Goal: Task Accomplishment & Management: Use online tool/utility

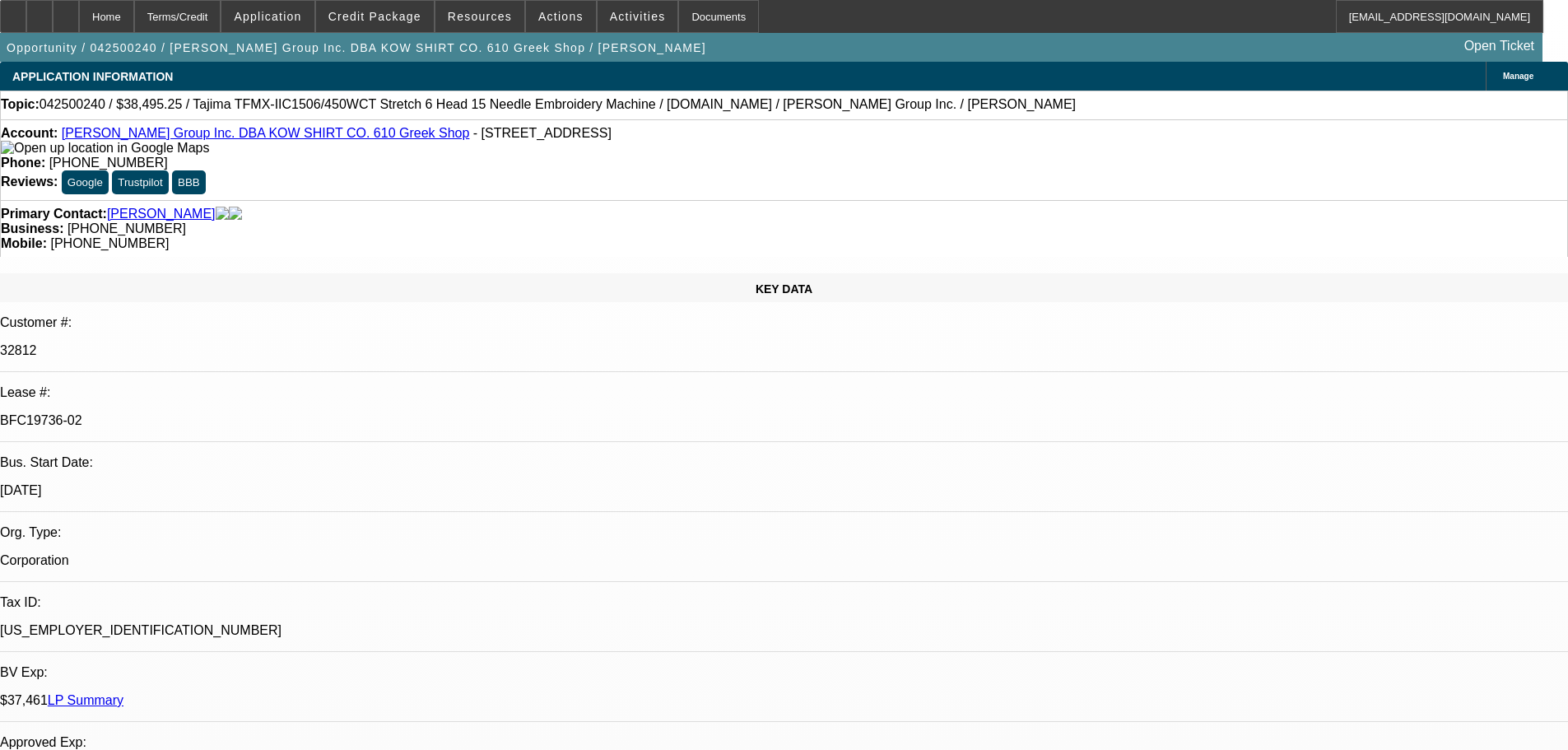
select select "0"
select select "2"
select select "0.1"
select select "4"
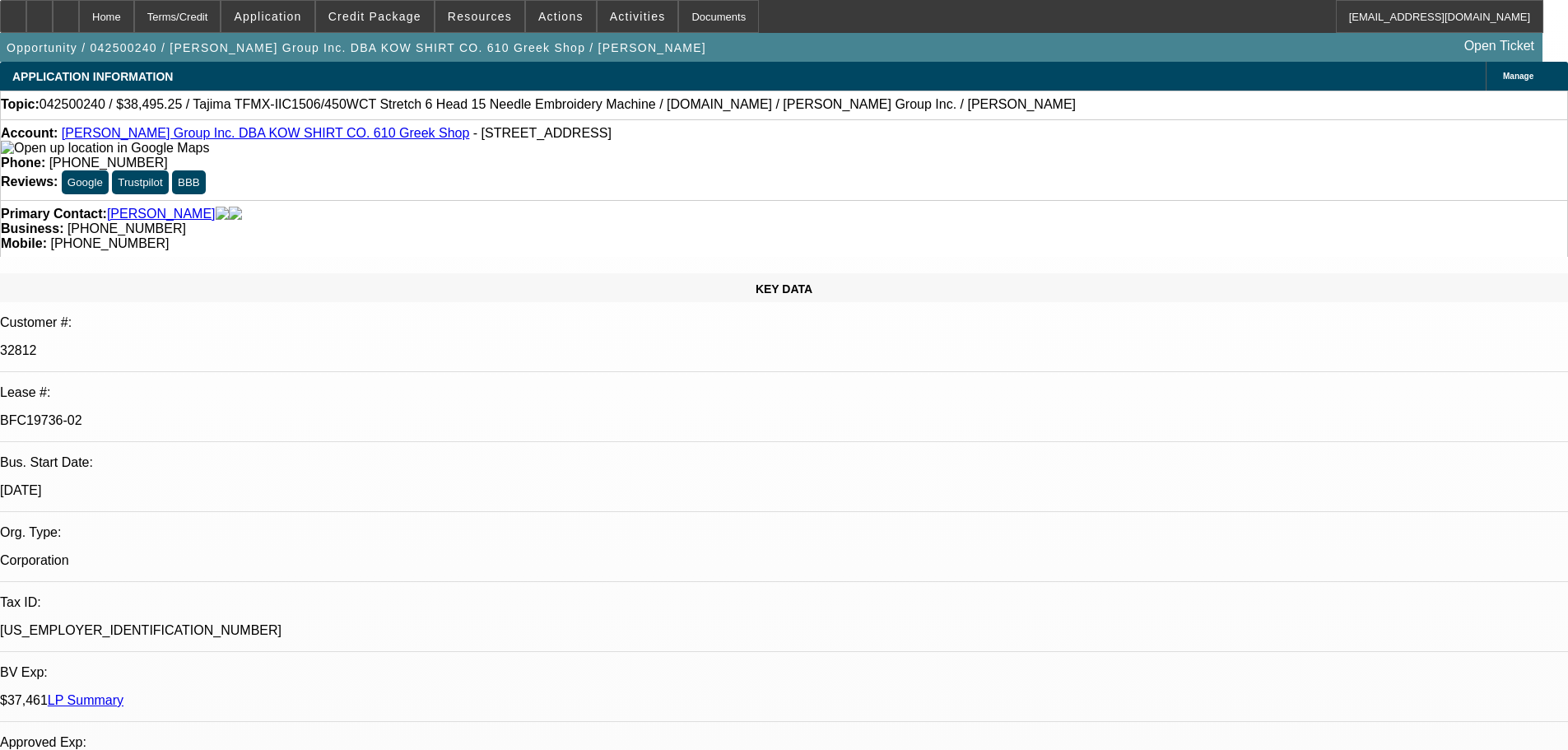
select select "0"
select select "2"
select select "0.1"
select select "4"
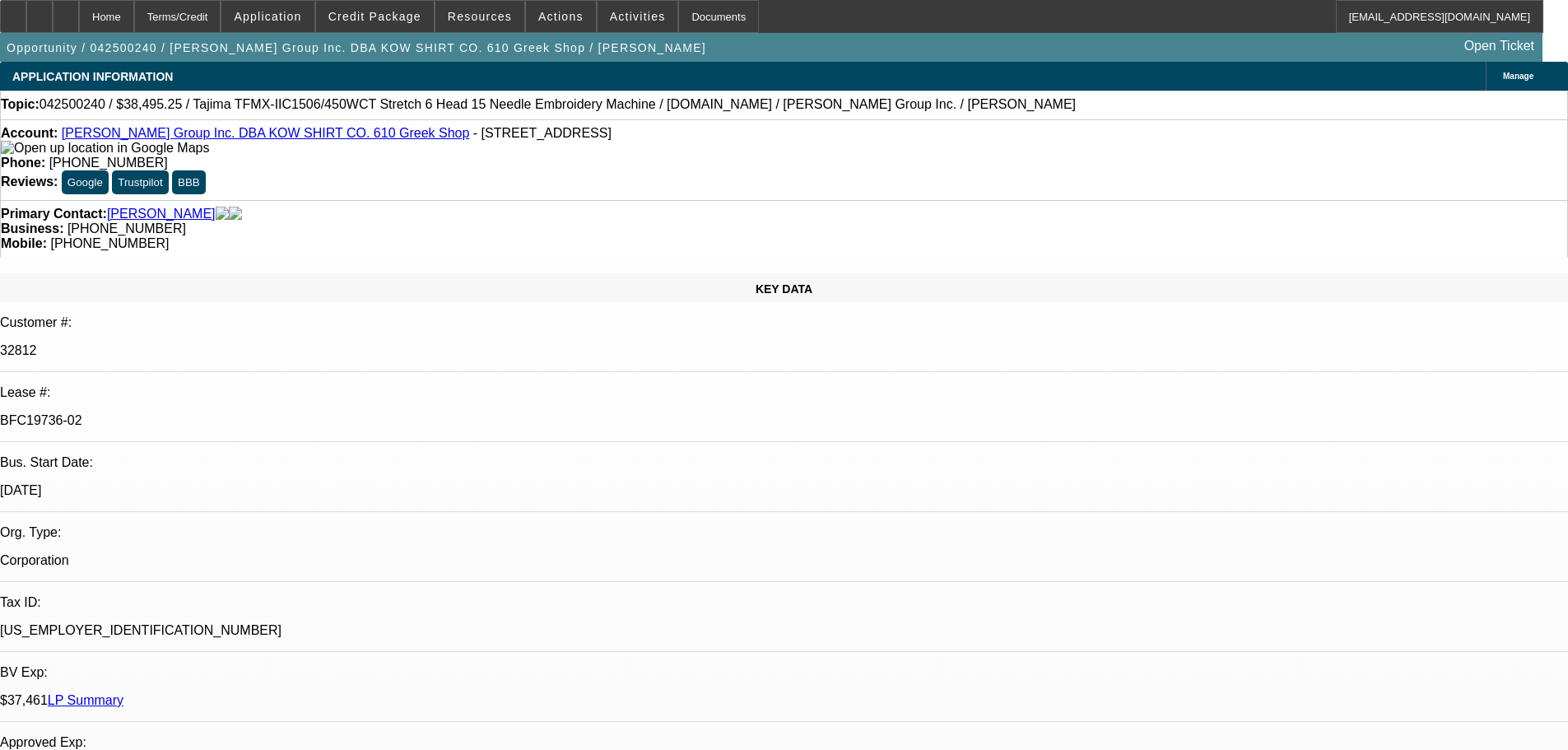
select select "0"
select select "2"
select select "0.1"
select select "4"
select select "0"
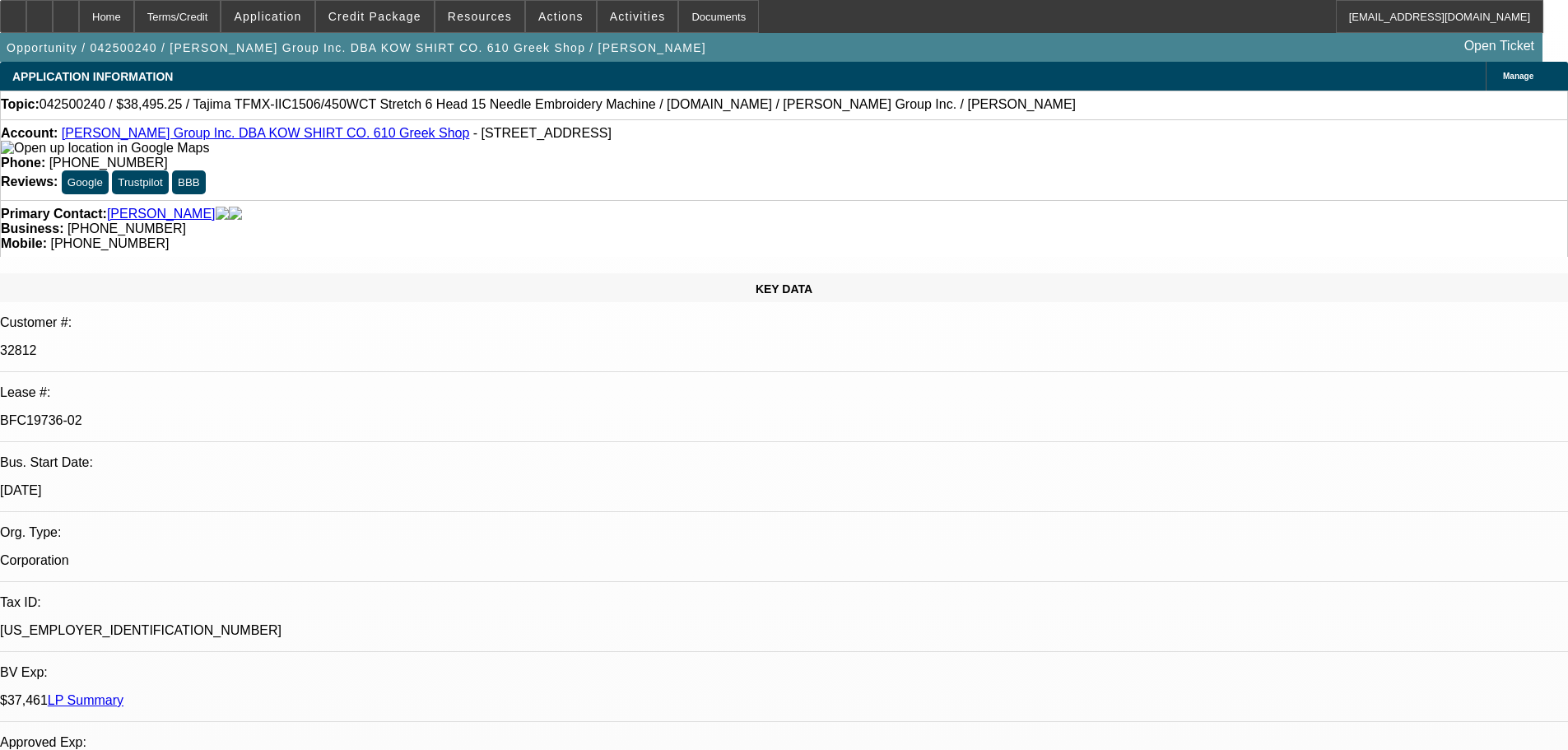
select select "0"
select select "0.1"
select select "4"
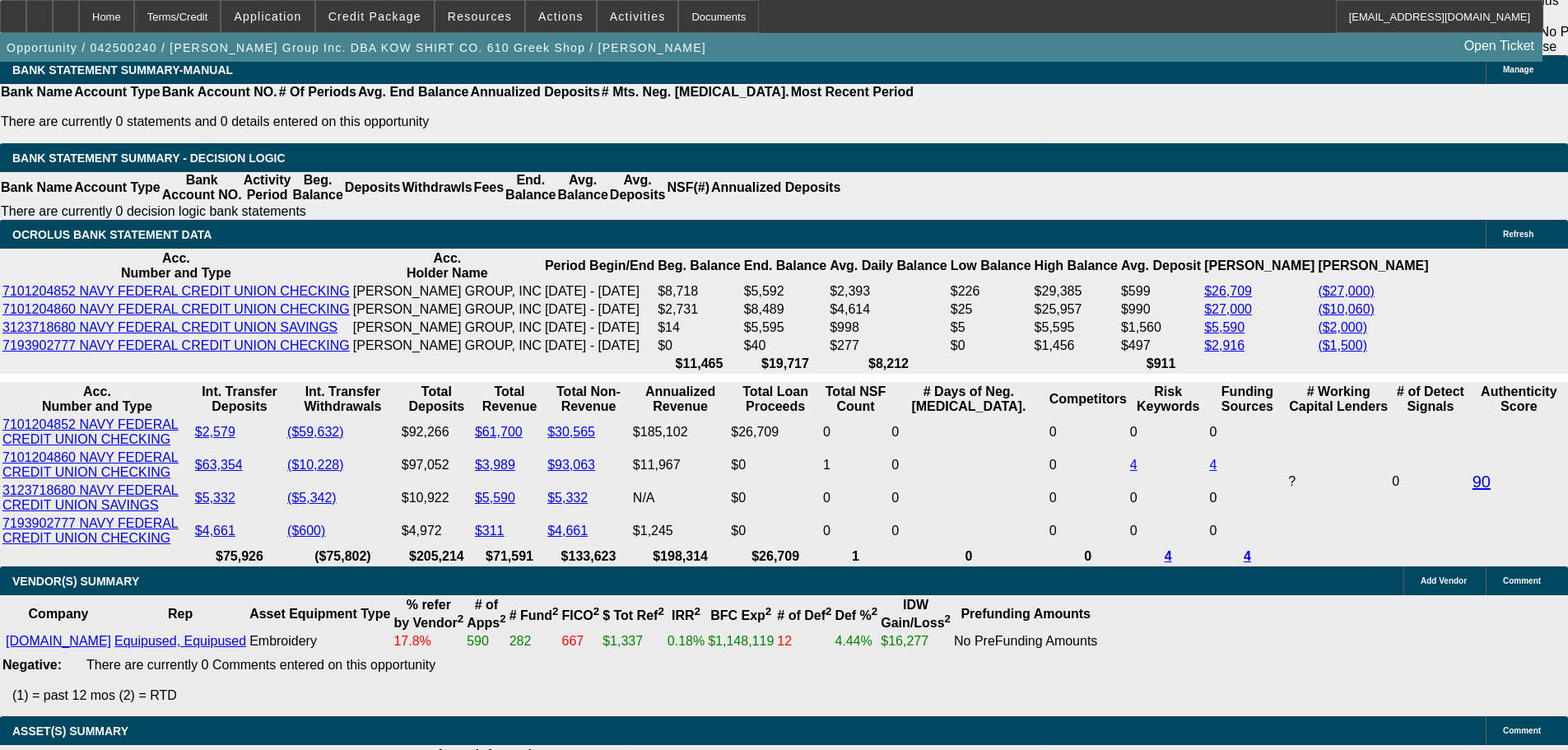
scroll to position [3374, 0]
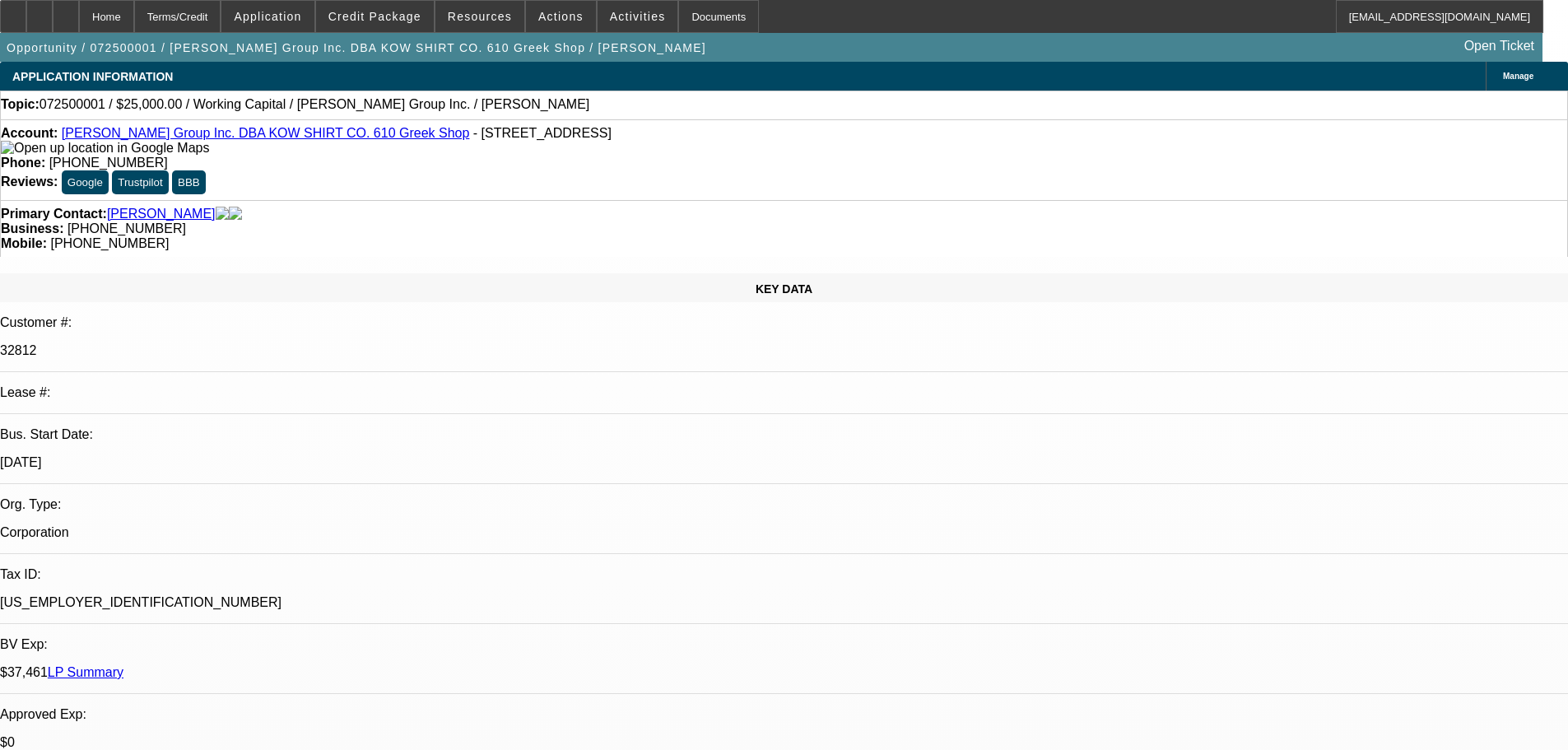
select select "0"
select select "2"
select select "6"
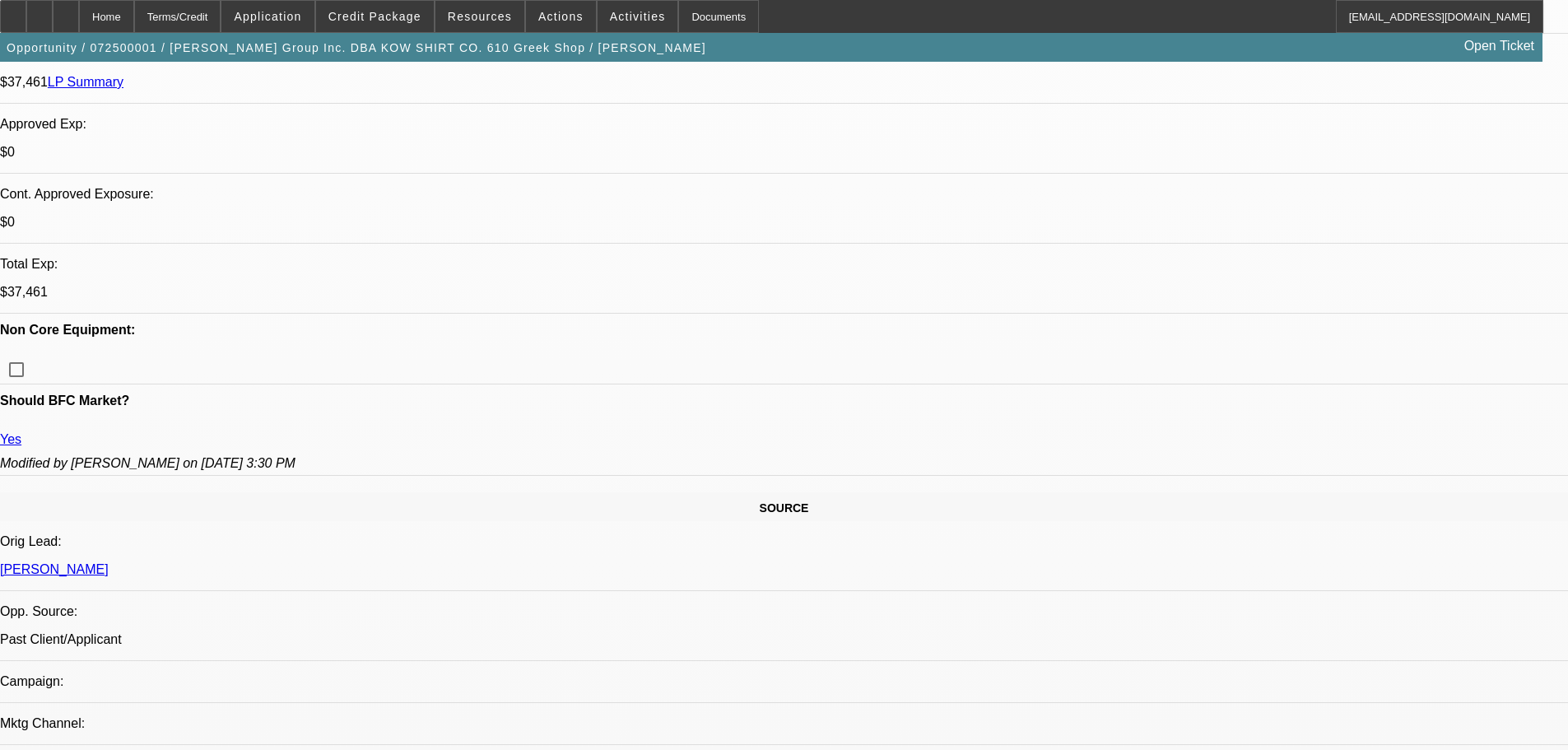
scroll to position [987, 0]
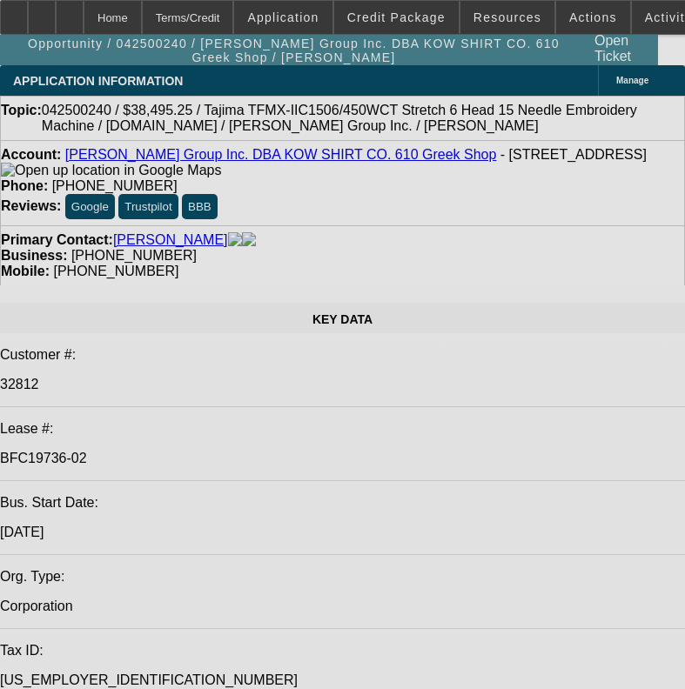
select select "0"
select select "2"
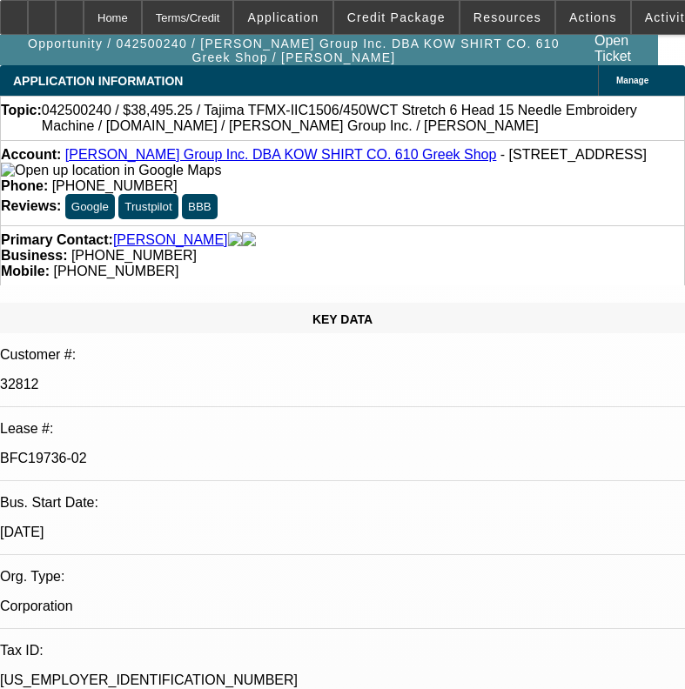
select select "0.1"
select select "4"
select select "0"
select select "2"
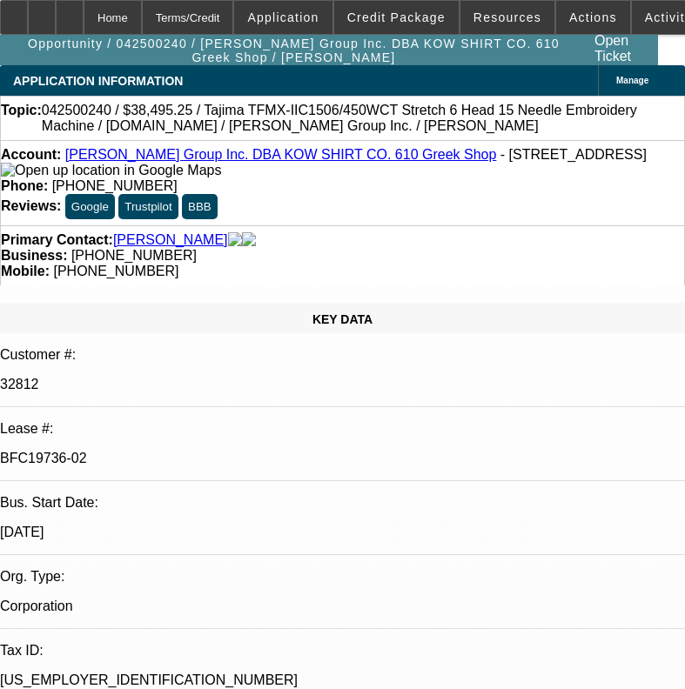
select select "0.1"
select select "4"
select select "0"
select select "2"
select select "0.1"
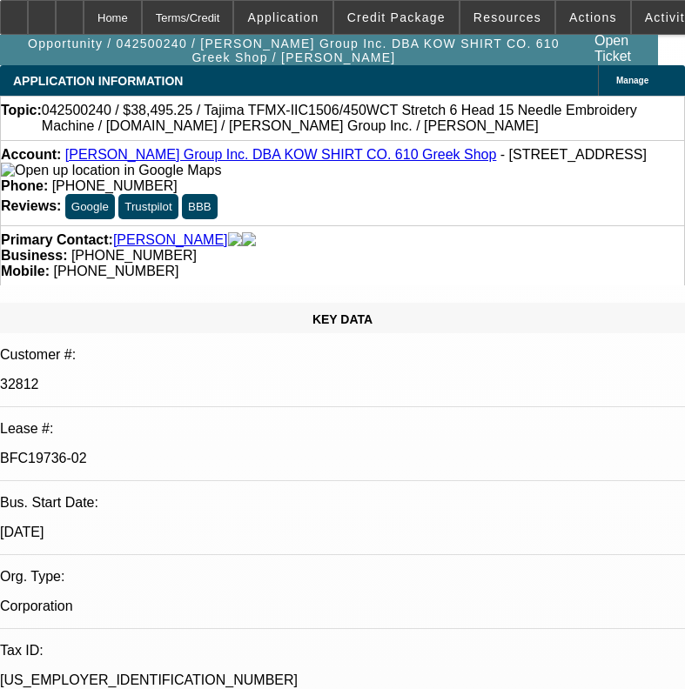
select select "4"
select select "0"
select select "0.1"
select select "4"
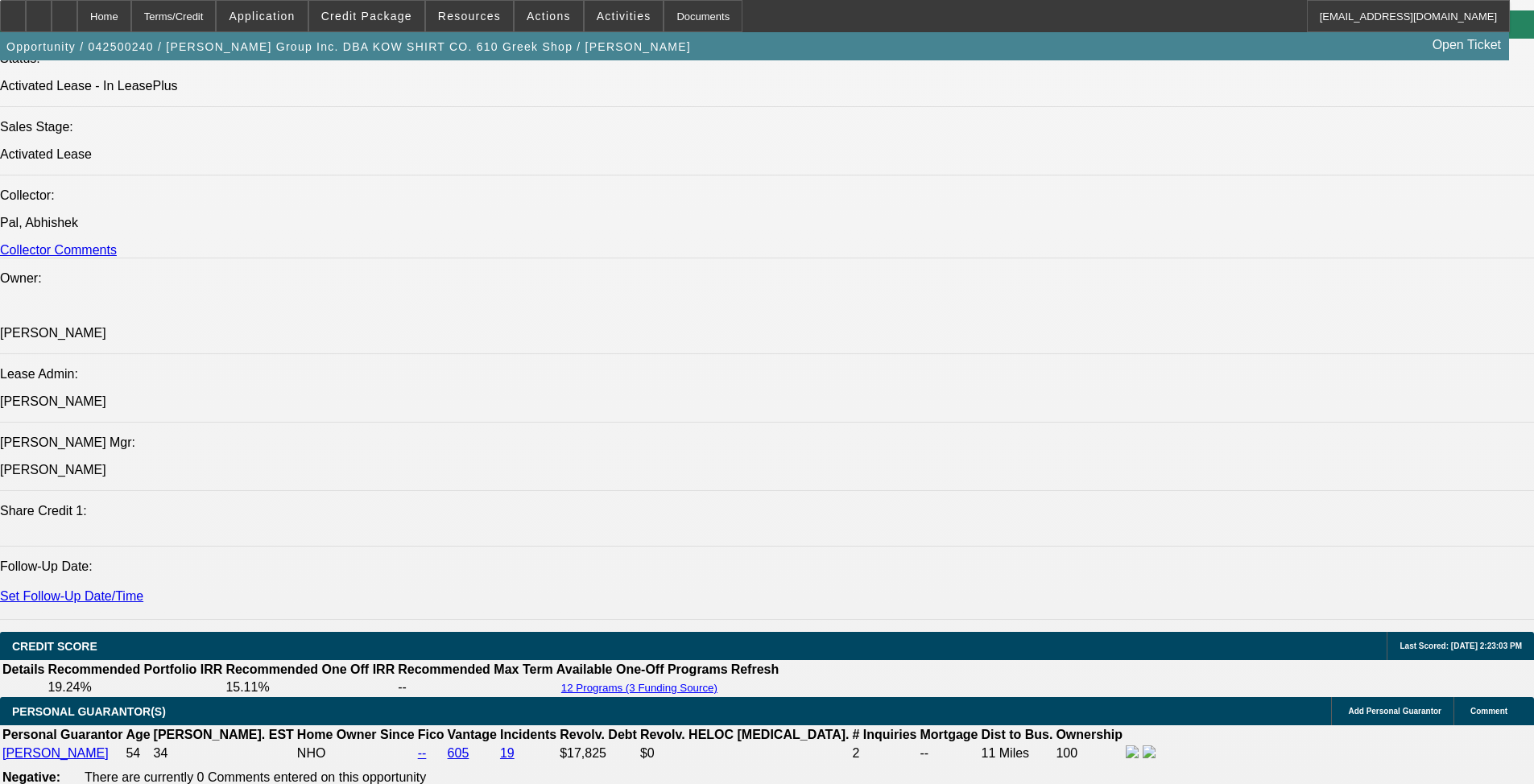
scroll to position [1933, 0]
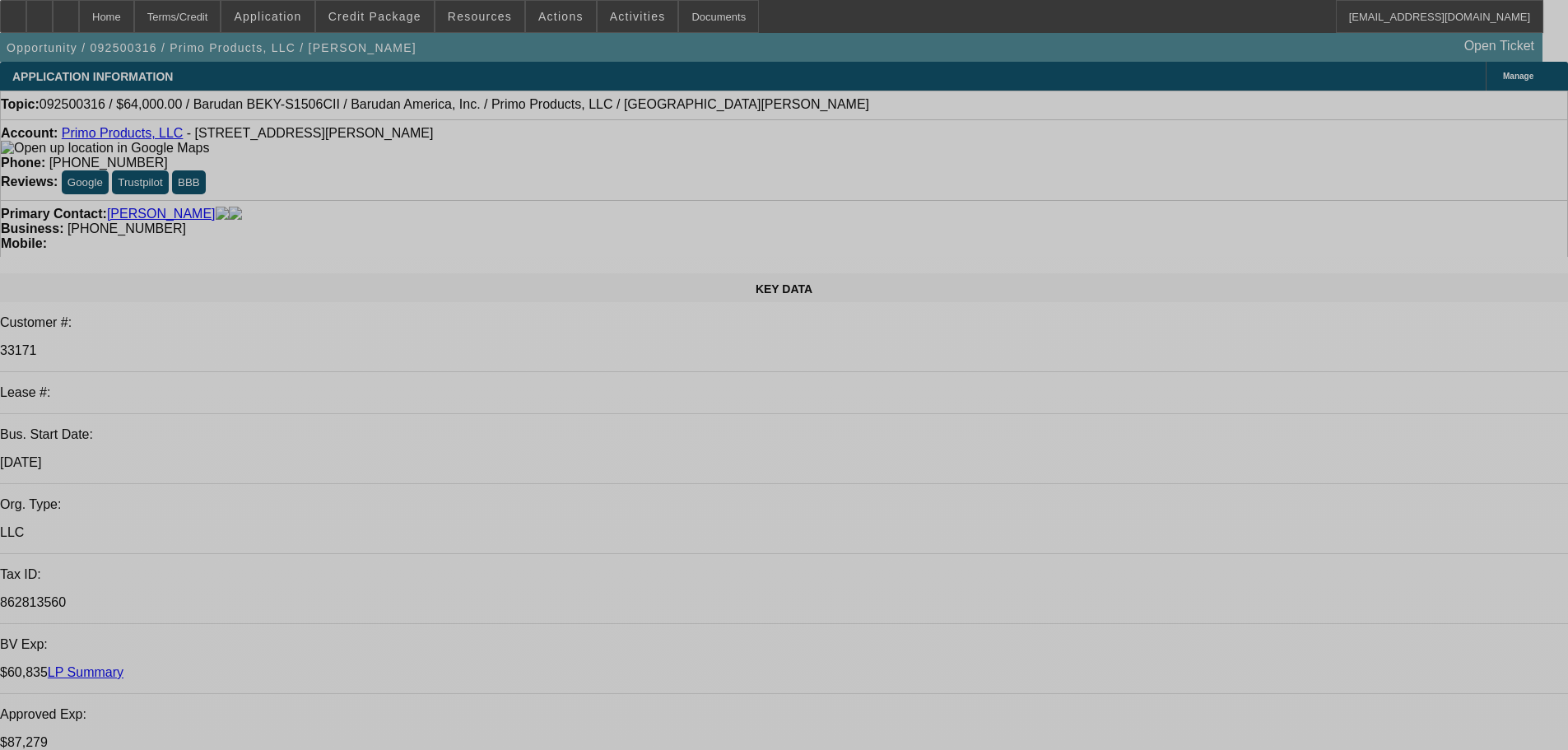
select select "0"
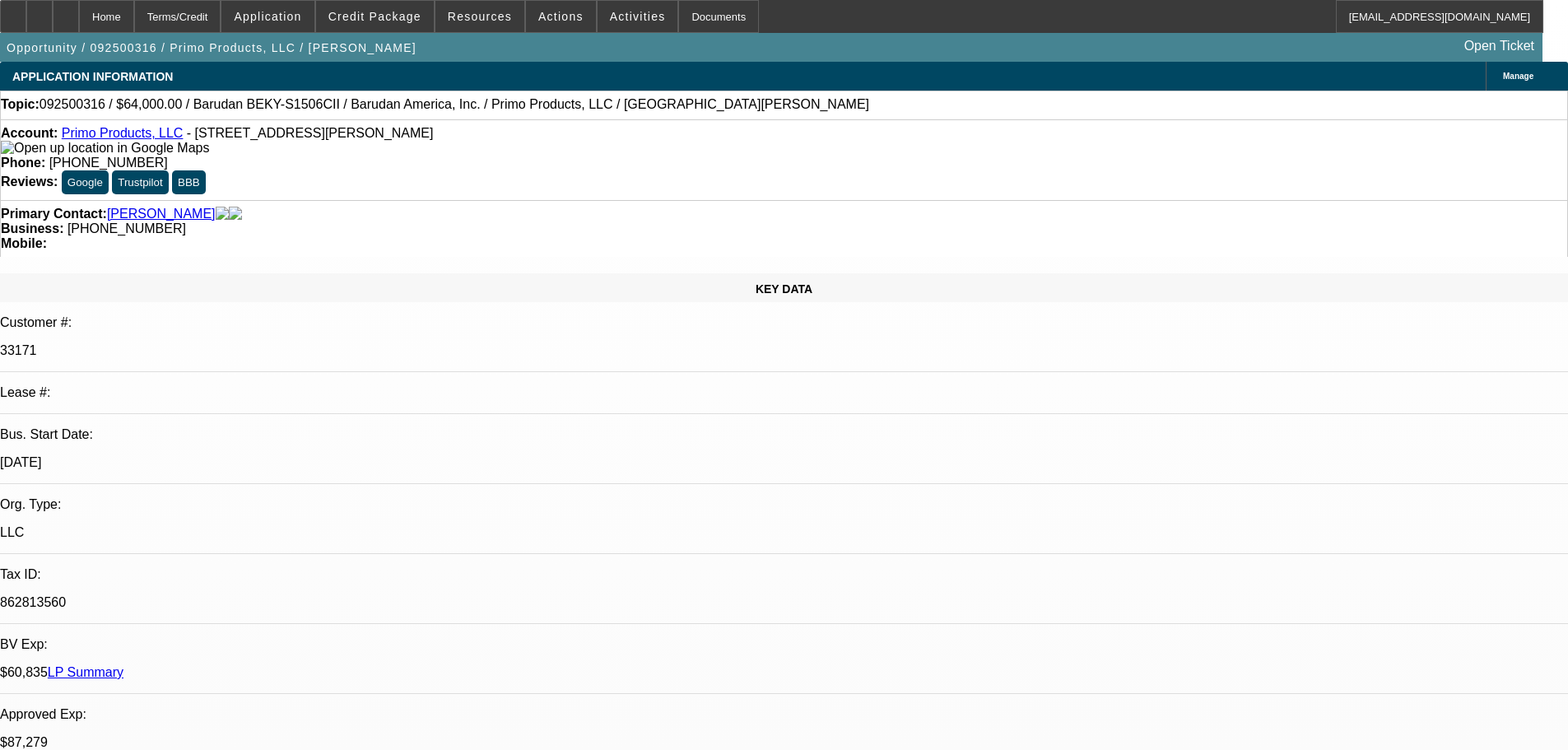
select select "0"
select select "0.1"
select select "4"
select select "0"
select select "2"
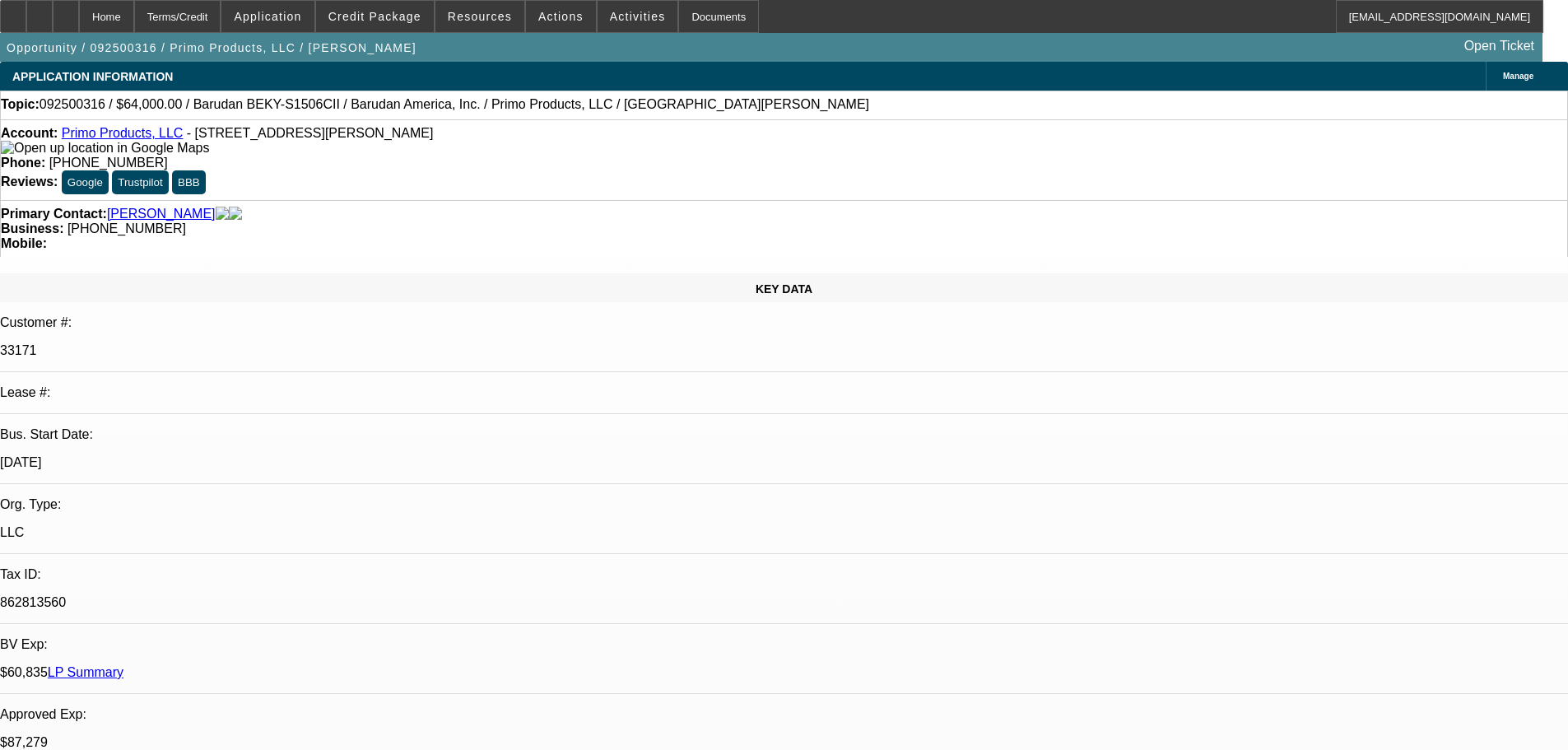
select select "2"
select select "0.1"
select select "4"
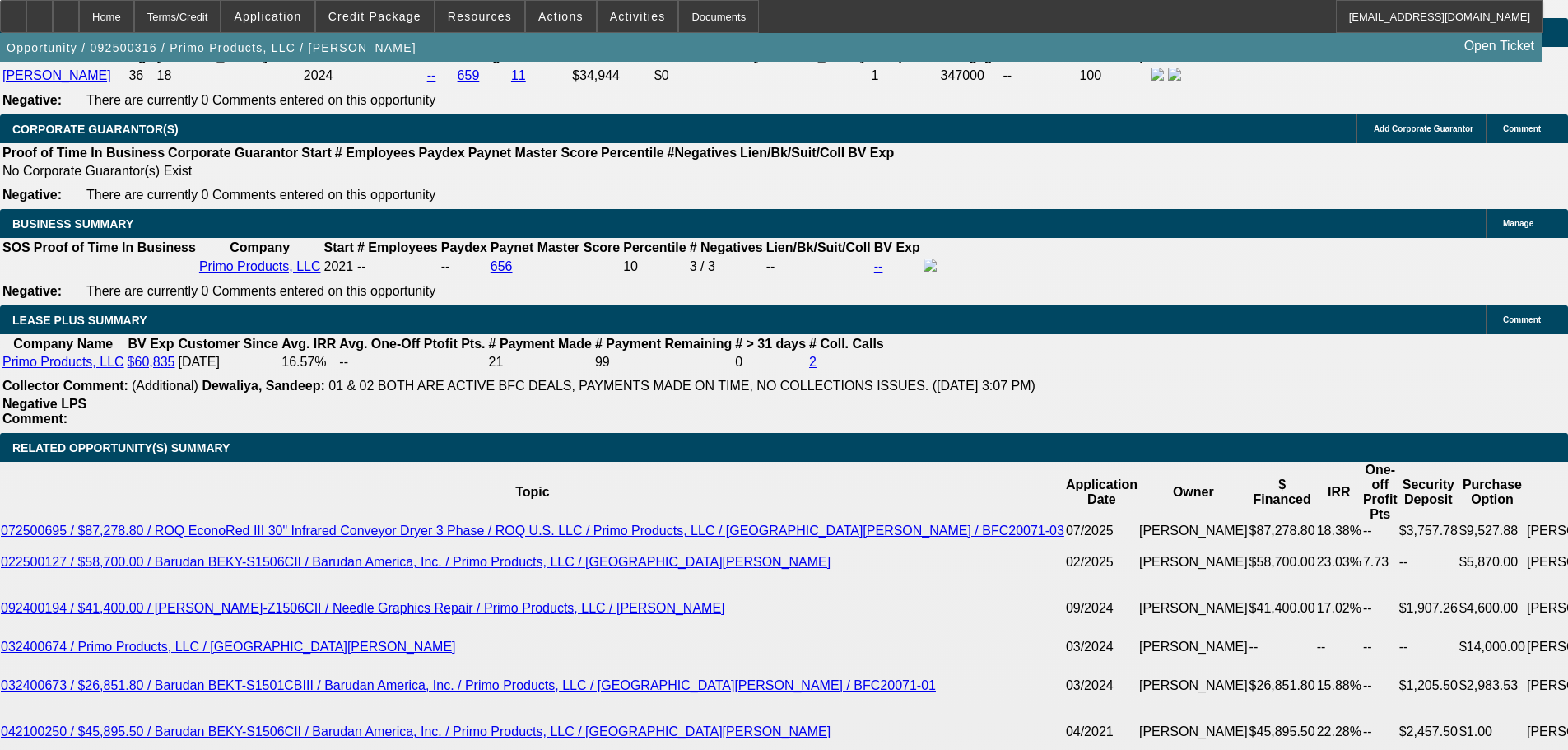
scroll to position [1728, 0]
